Goal: Information Seeking & Learning: Learn about a topic

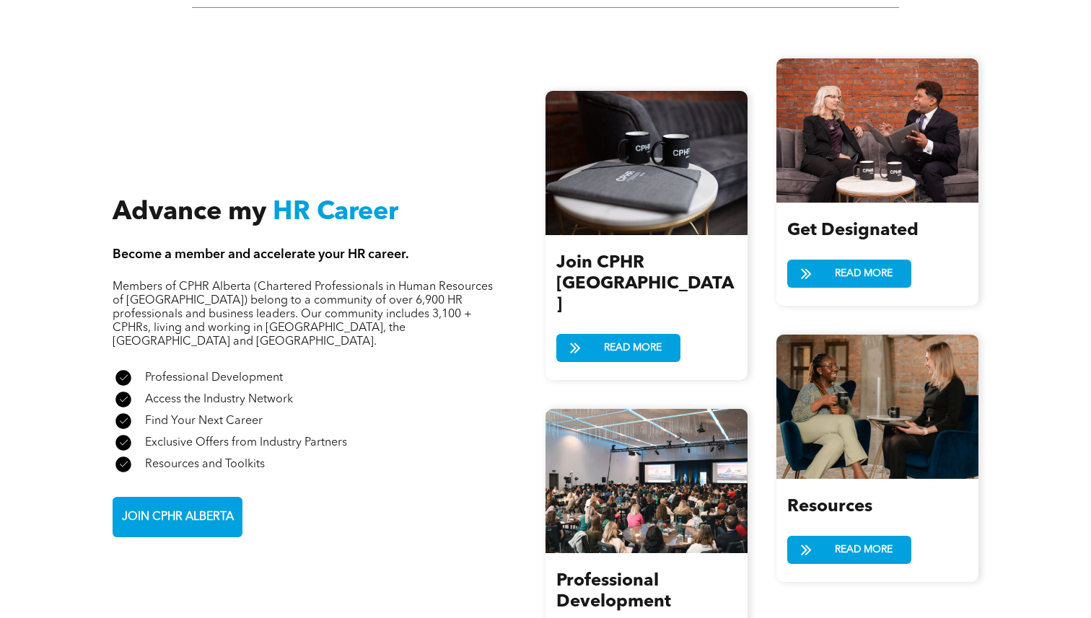
scroll to position [1534, 0]
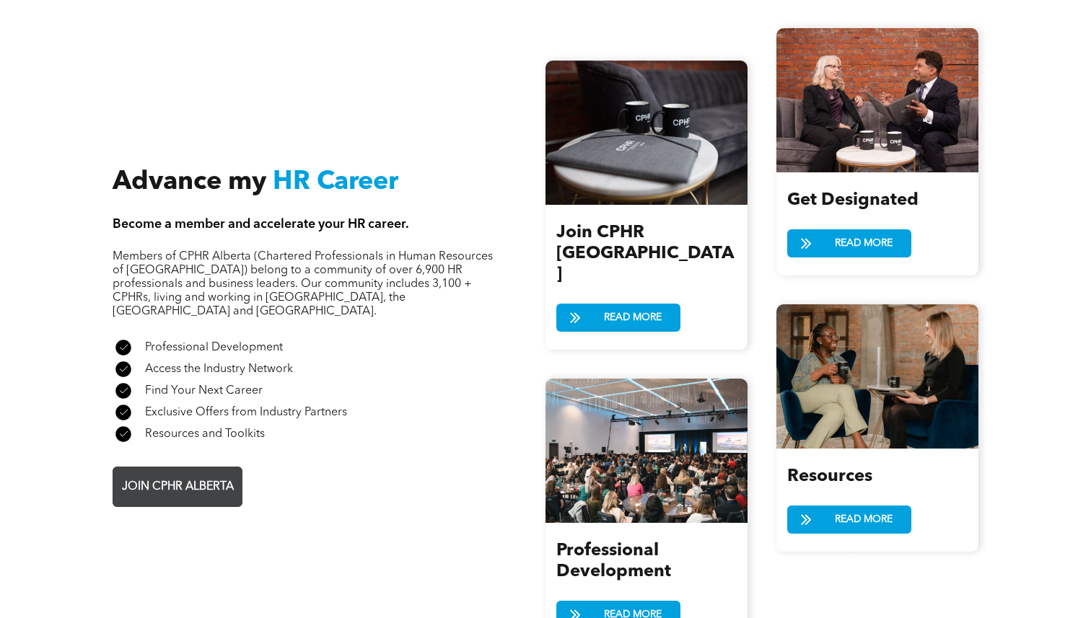
click at [184, 473] on span "JOIN CPHR ALBERTA" at bounding box center [178, 487] width 122 height 28
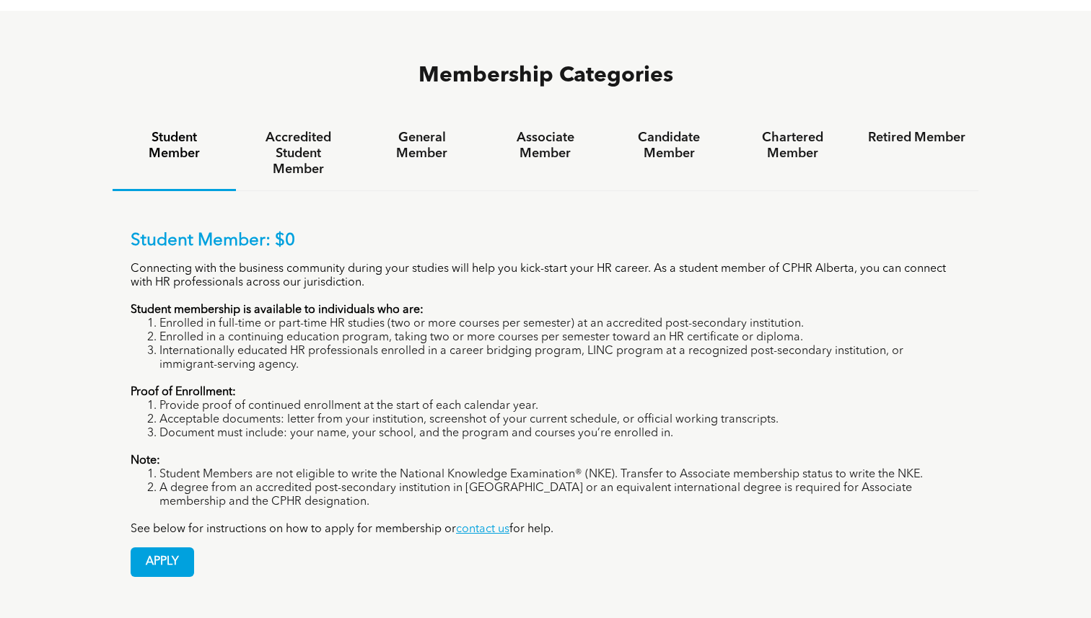
scroll to position [945, 0]
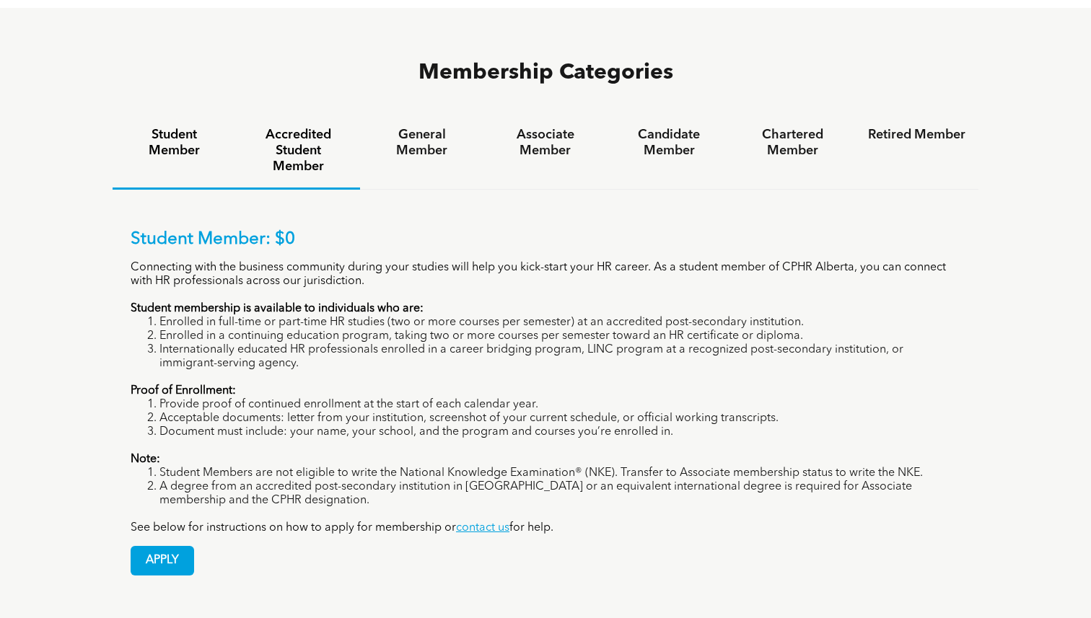
click at [272, 127] on h4 "Accredited Student Member" at bounding box center [297, 151] width 97 height 48
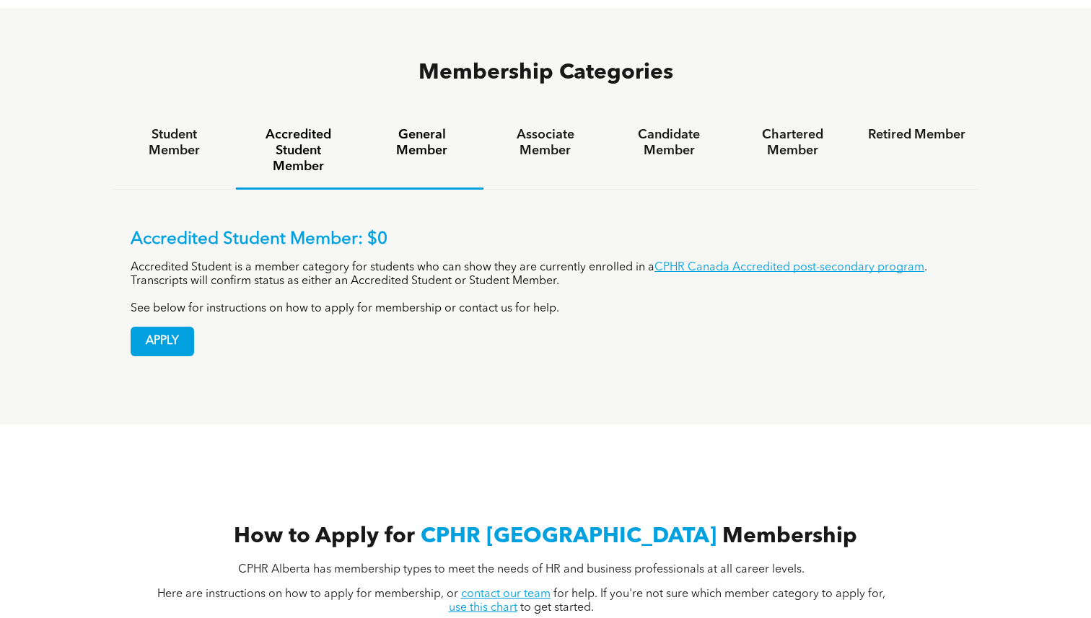
click at [414, 127] on h4 "General Member" at bounding box center [421, 143] width 97 height 32
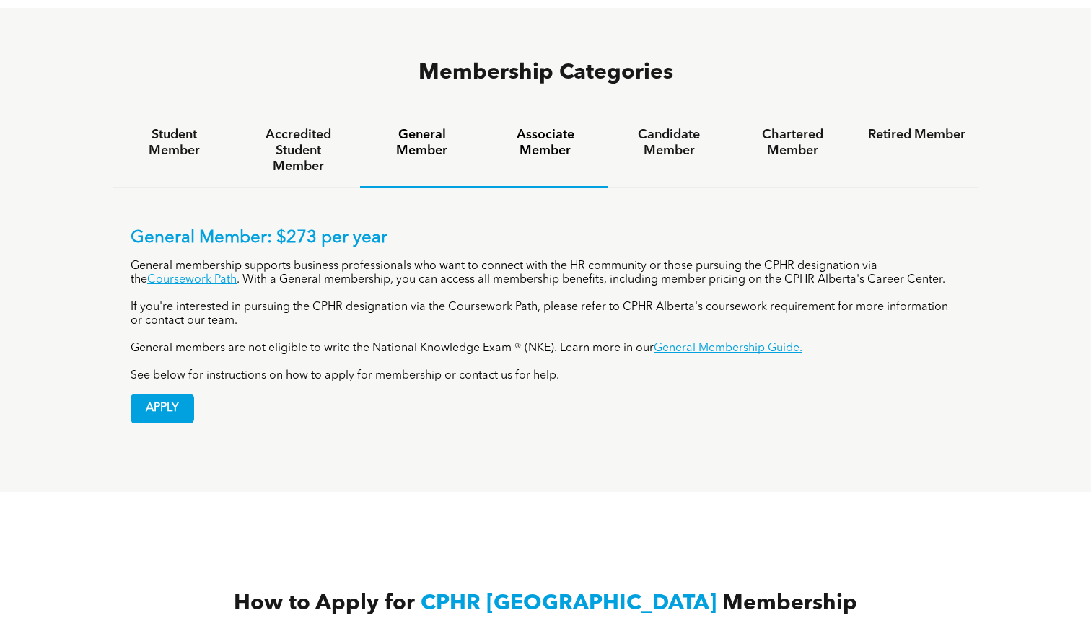
click at [502, 114] on div "Associate Member" at bounding box center [545, 151] width 123 height 74
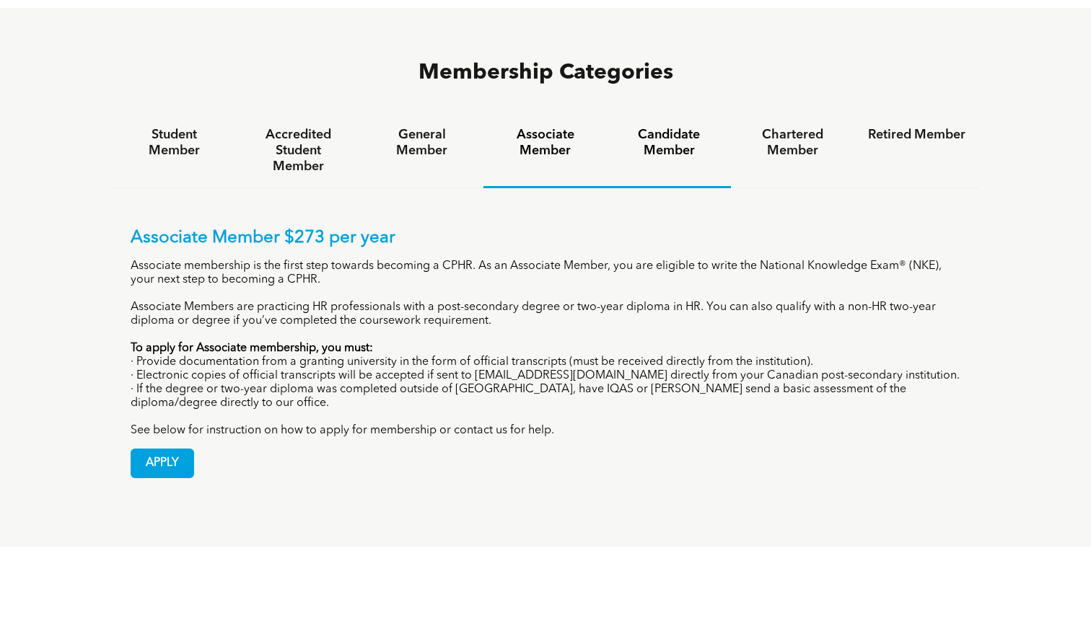
click at [656, 114] on div "Candidate Member" at bounding box center [669, 151] width 123 height 74
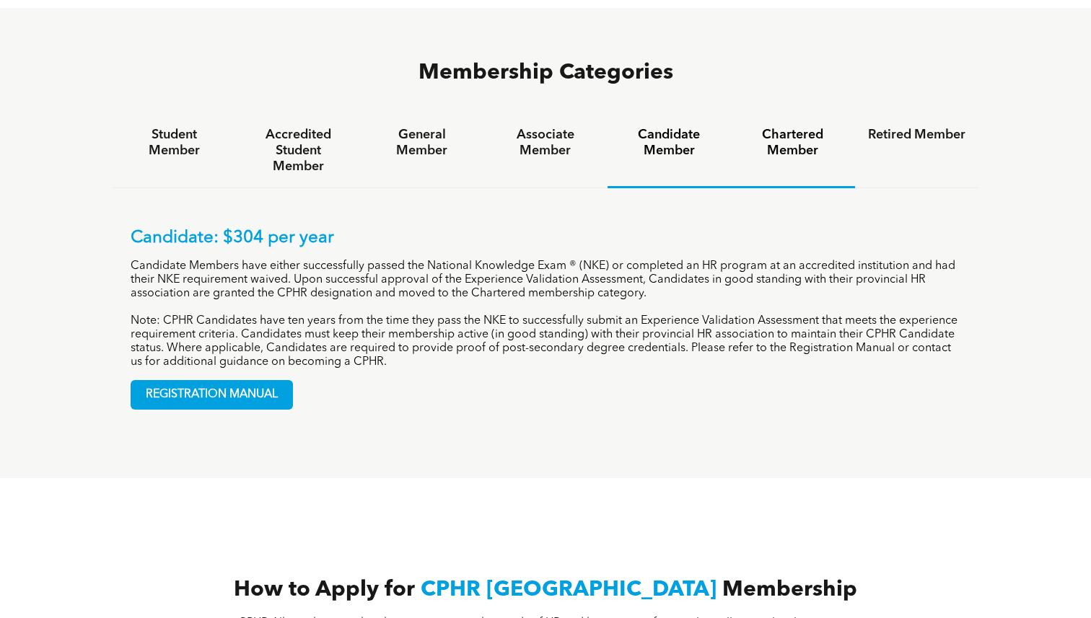
click at [786, 127] on h4 "Chartered Member" at bounding box center [792, 143] width 97 height 32
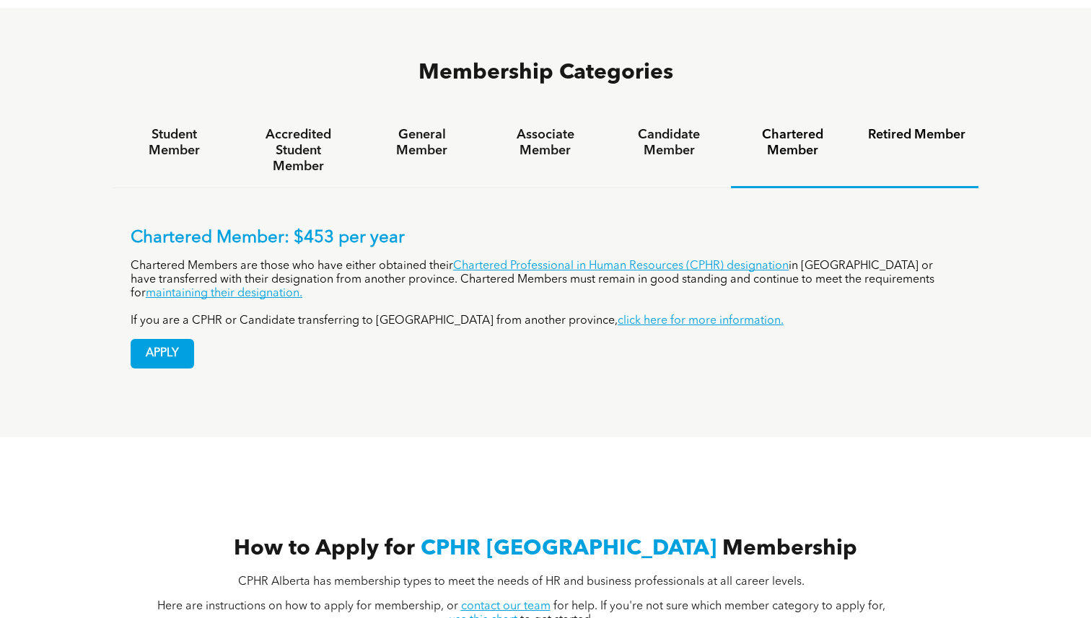
click at [922, 127] on h4 "Retired Member" at bounding box center [916, 135] width 97 height 16
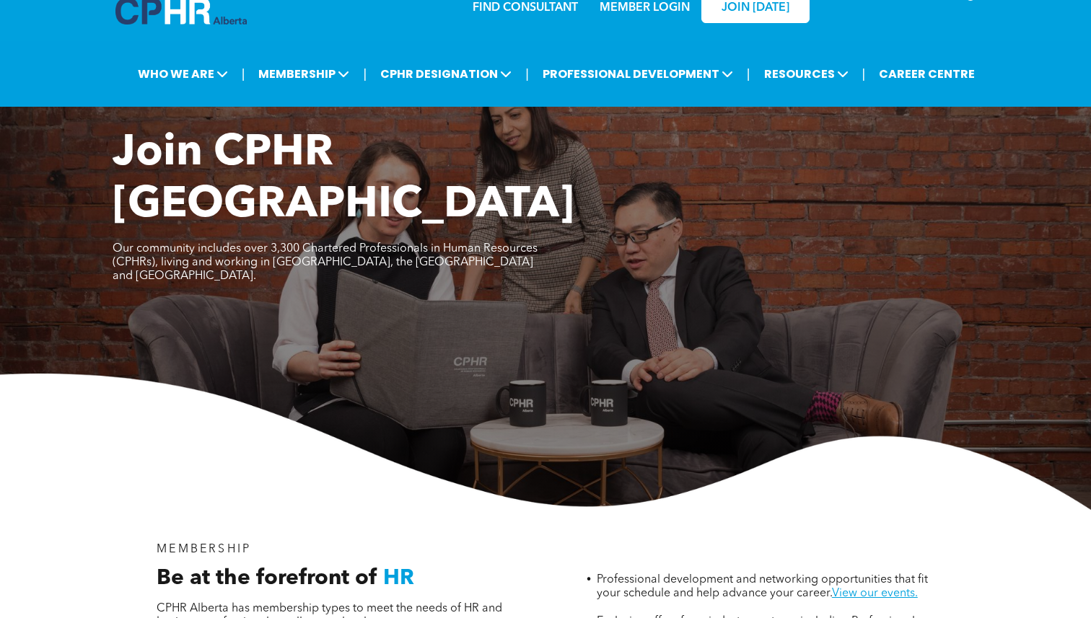
scroll to position [0, 0]
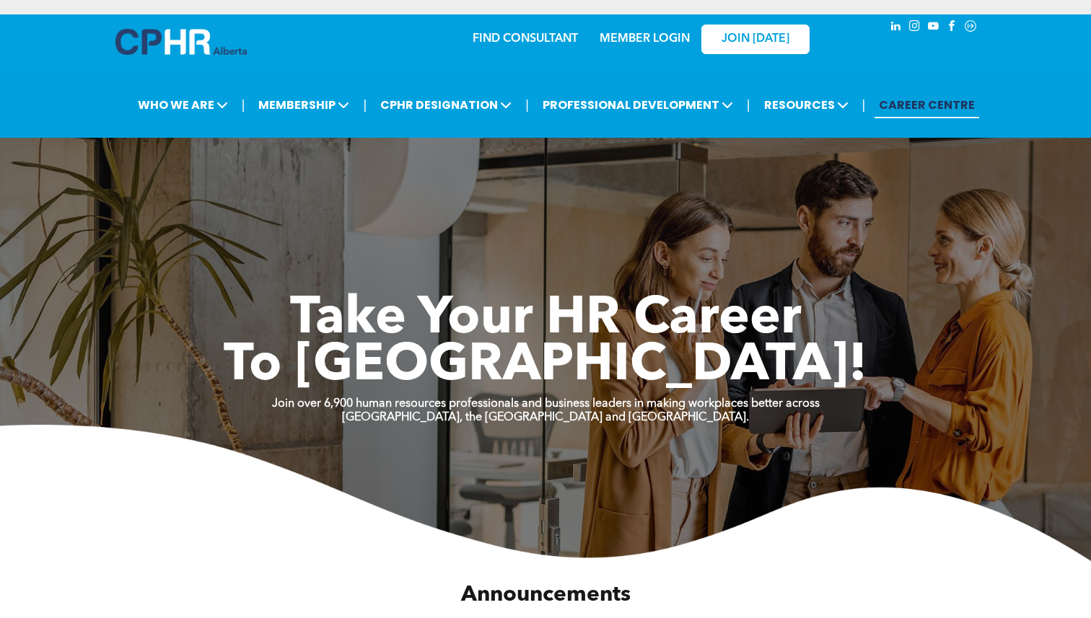
scroll to position [1534, 0]
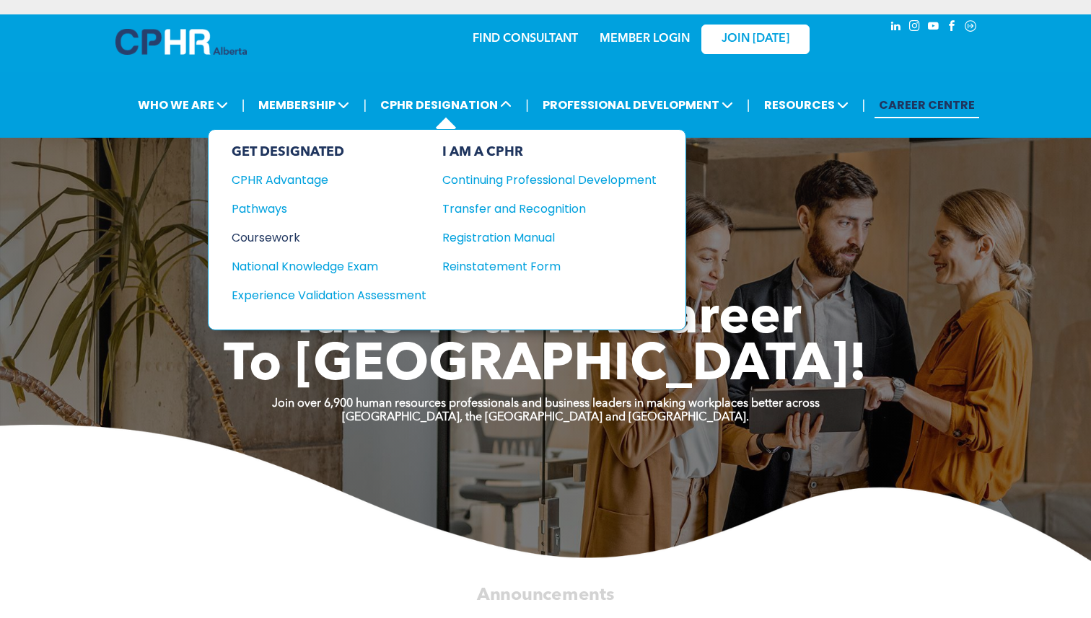
click at [291, 229] on div "Coursework" at bounding box center [319, 238] width 175 height 18
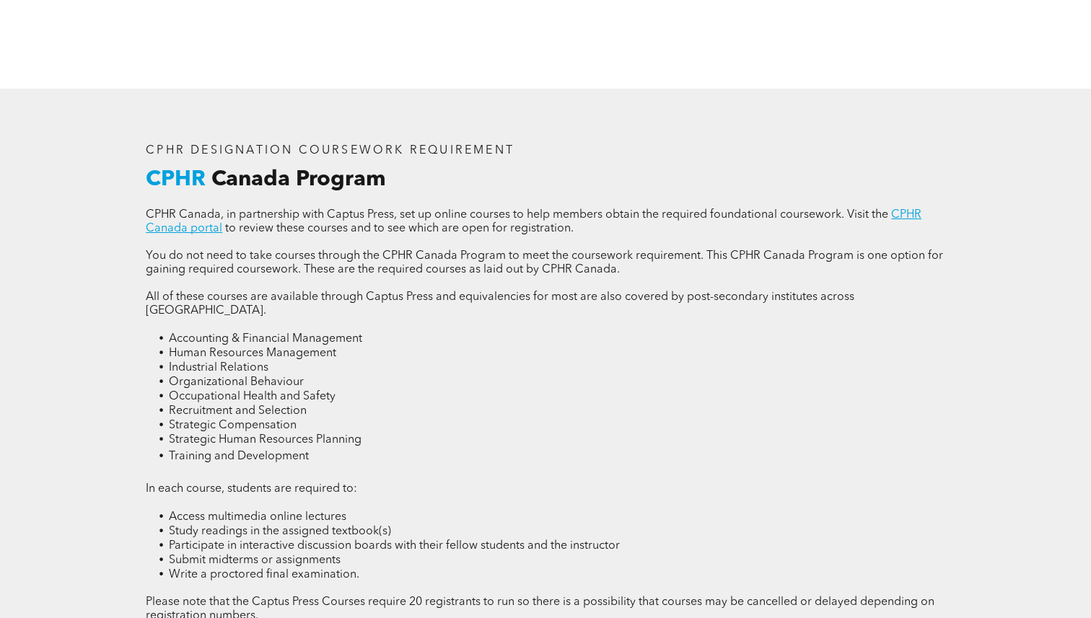
scroll to position [1790, 0]
